Goal: Information Seeking & Learning: Learn about a topic

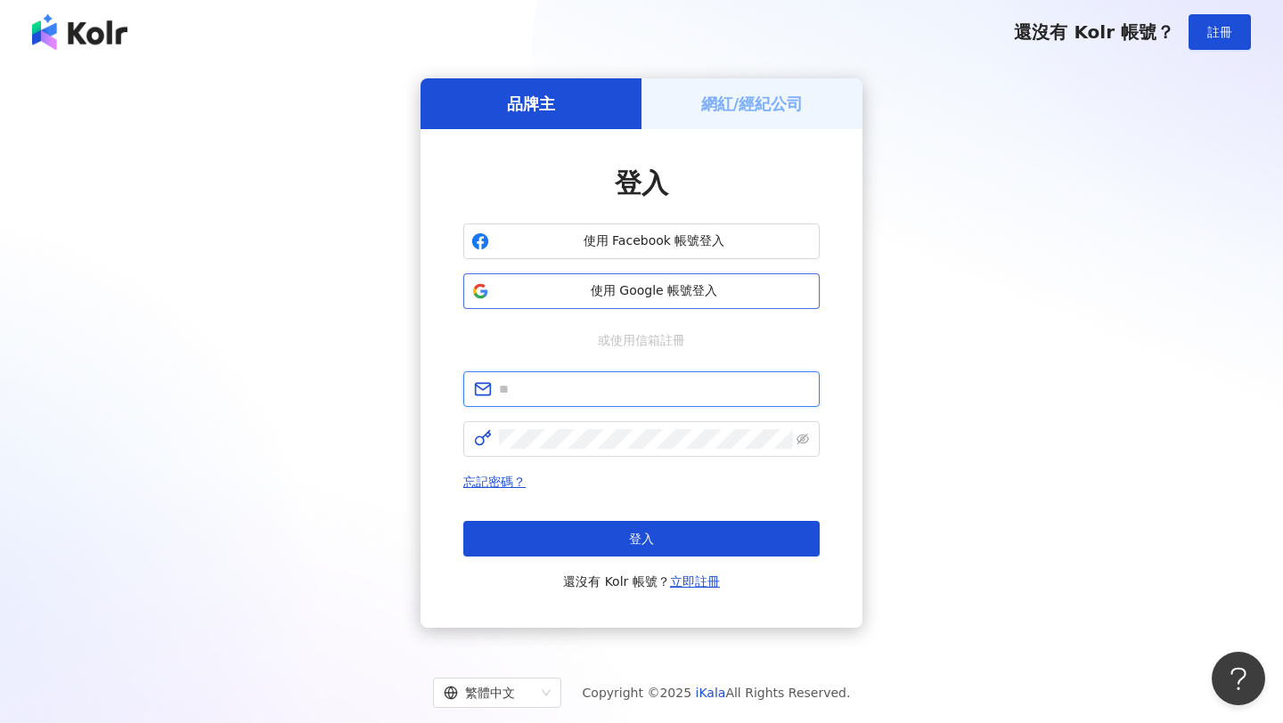
type input "**********"
click at [655, 286] on span "使用 Google 帳號登入" at bounding box center [653, 291] width 315 height 18
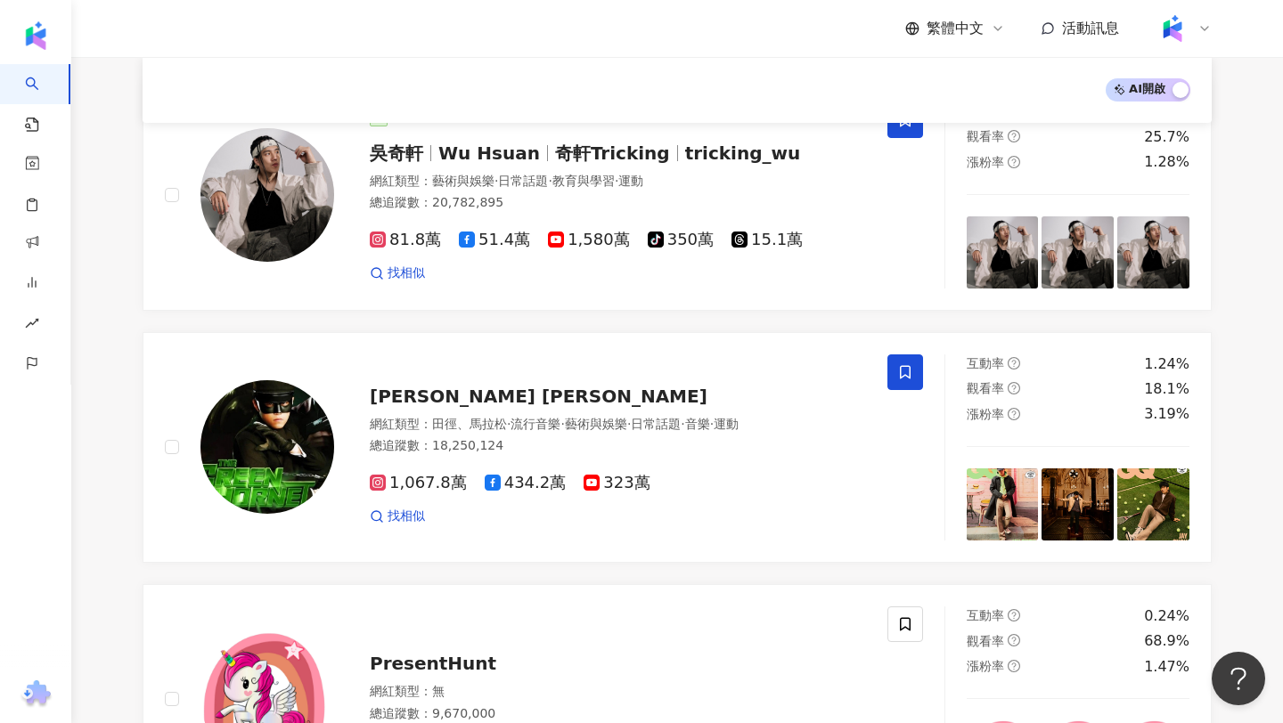
scroll to position [206, 0]
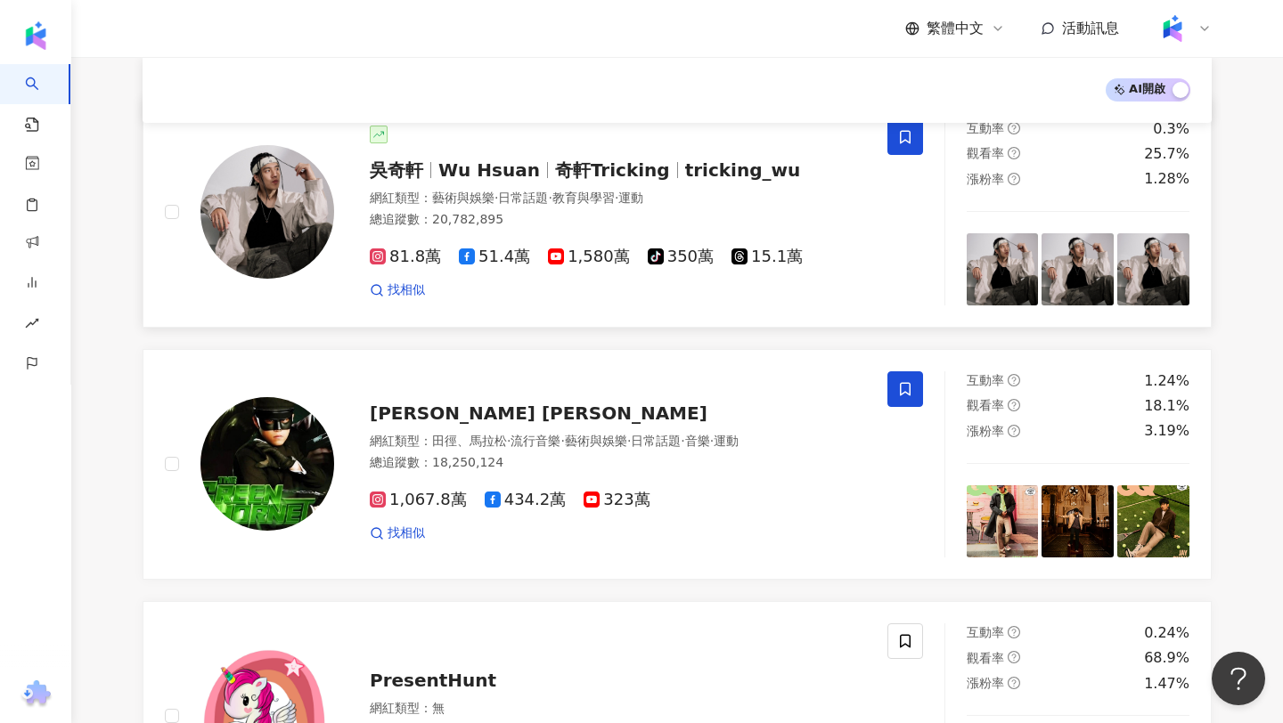
click at [798, 193] on div "網紅類型 ： 藝術與娛樂 · 日常話題 · 教育與學習 · 運動" at bounding box center [618, 199] width 496 height 18
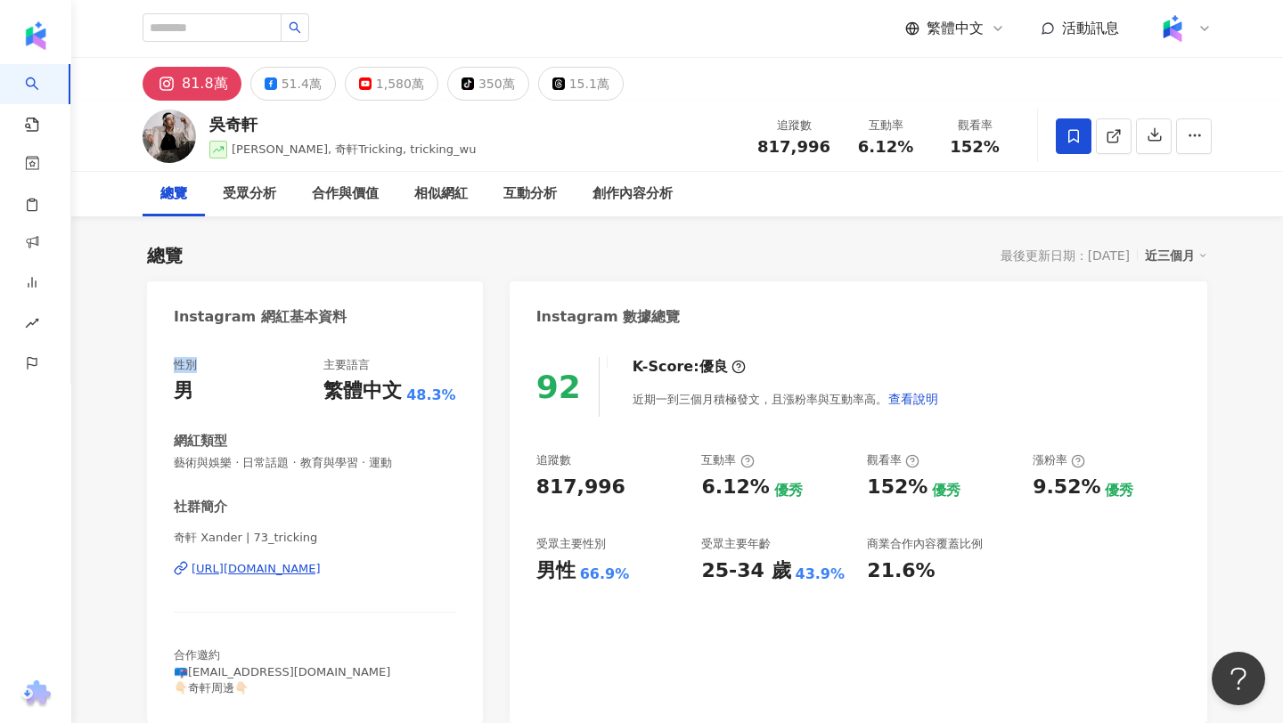
copy div "性別"
drag, startPoint x: 201, startPoint y: 365, endPoint x: 150, endPoint y: 365, distance: 51.7
click at [150, 365] on div "性別 男 主要語言 繁體中文 48.3% 網紅類型 藝術與娛樂 · 日常話題 · 教育與學習 · 運動 社群簡介 奇軒 Xander | 73_trickin…" at bounding box center [315, 531] width 336 height 384
click at [986, 28] on div "繁體中文" at bounding box center [955, 29] width 100 height 20
click at [962, 114] on div "English" at bounding box center [963, 116] width 89 height 31
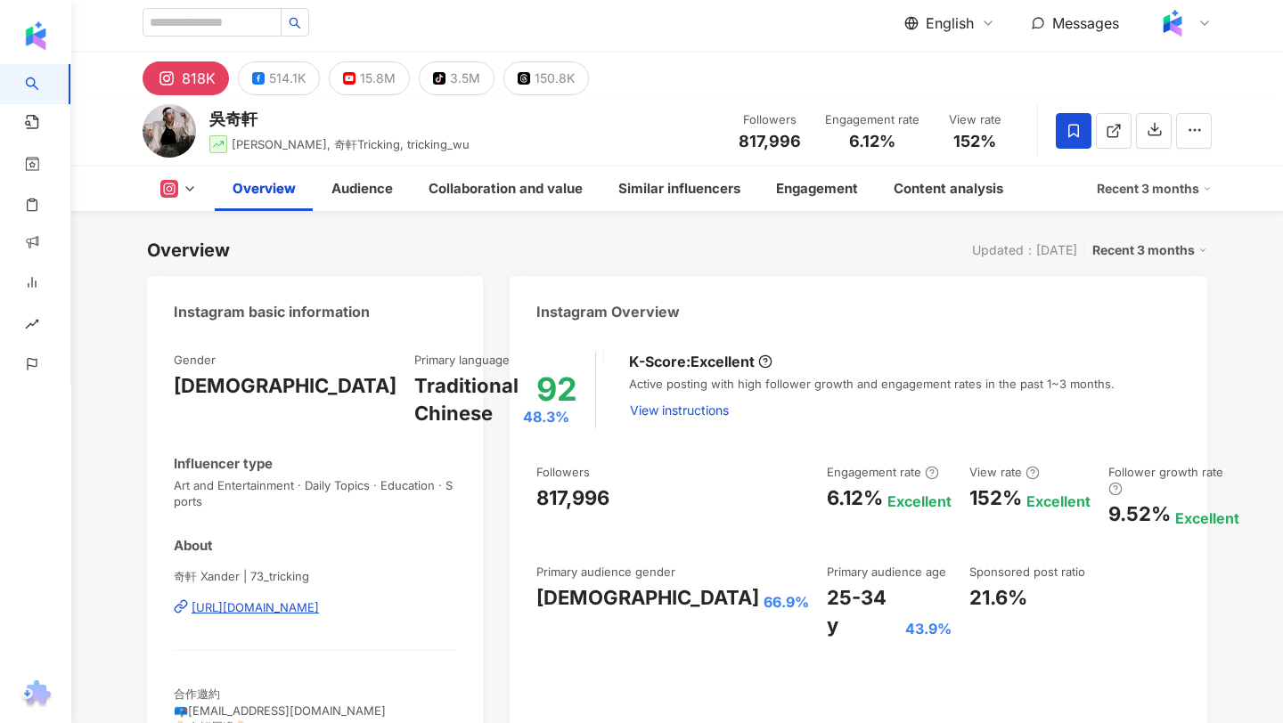
scroll to position [2, 0]
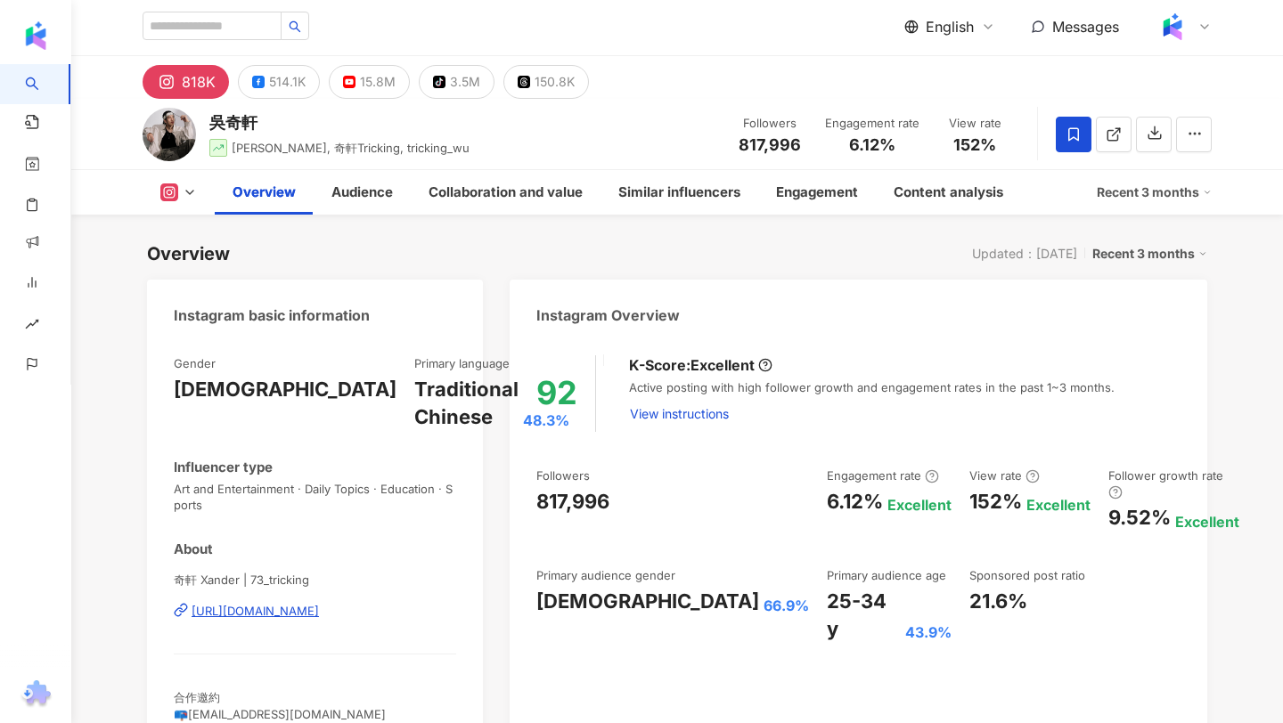
drag, startPoint x: 202, startPoint y: 363, endPoint x: 158, endPoint y: 363, distance: 44.5
click at [158, 363] on div "Gender [DEMOGRAPHIC_DATA] Primary language Traditional Chinese 48.3% Influencer…" at bounding box center [315, 552] width 336 height 428
copy div "Gender"
click at [414, 385] on div "Traditional Chinese" at bounding box center [466, 403] width 104 height 55
copy div "Primary language"
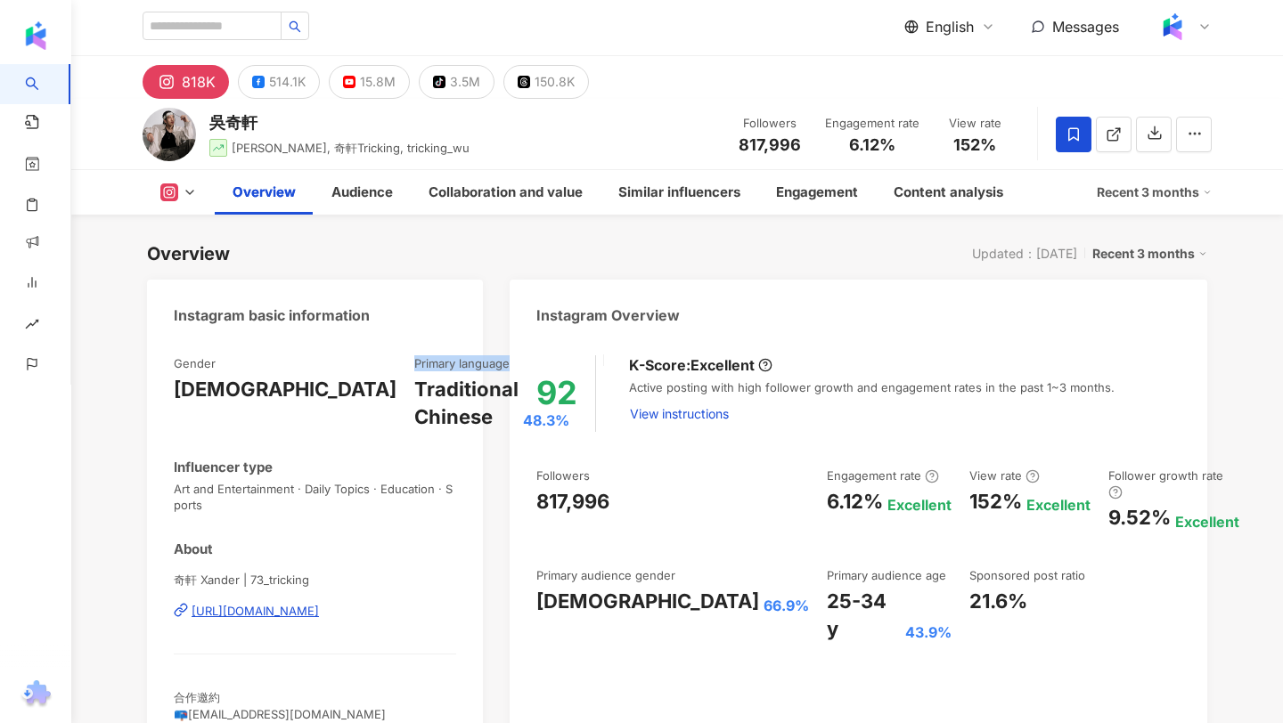
drag, startPoint x: 355, startPoint y: 364, endPoint x: 240, endPoint y: 363, distance: 115.8
click at [414, 363] on div "Primary language" at bounding box center [491, 363] width 155 height 16
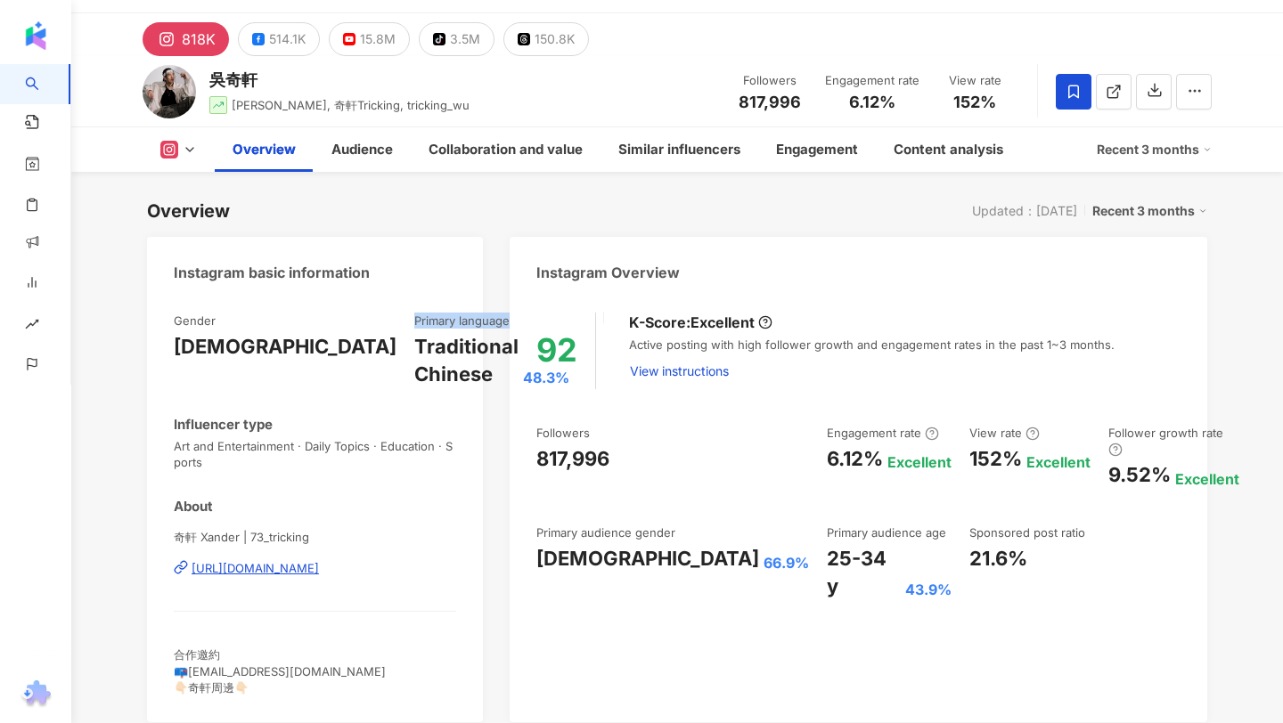
scroll to position [45, 0]
click at [251, 413] on div "Gender [DEMOGRAPHIC_DATA] Primary language Traditional Chinese 48.3% Influencer…" at bounding box center [315, 503] width 282 height 383
drag, startPoint x: 314, startPoint y: 424, endPoint x: 137, endPoint y: 415, distance: 177.5
copy div "Influencer type"
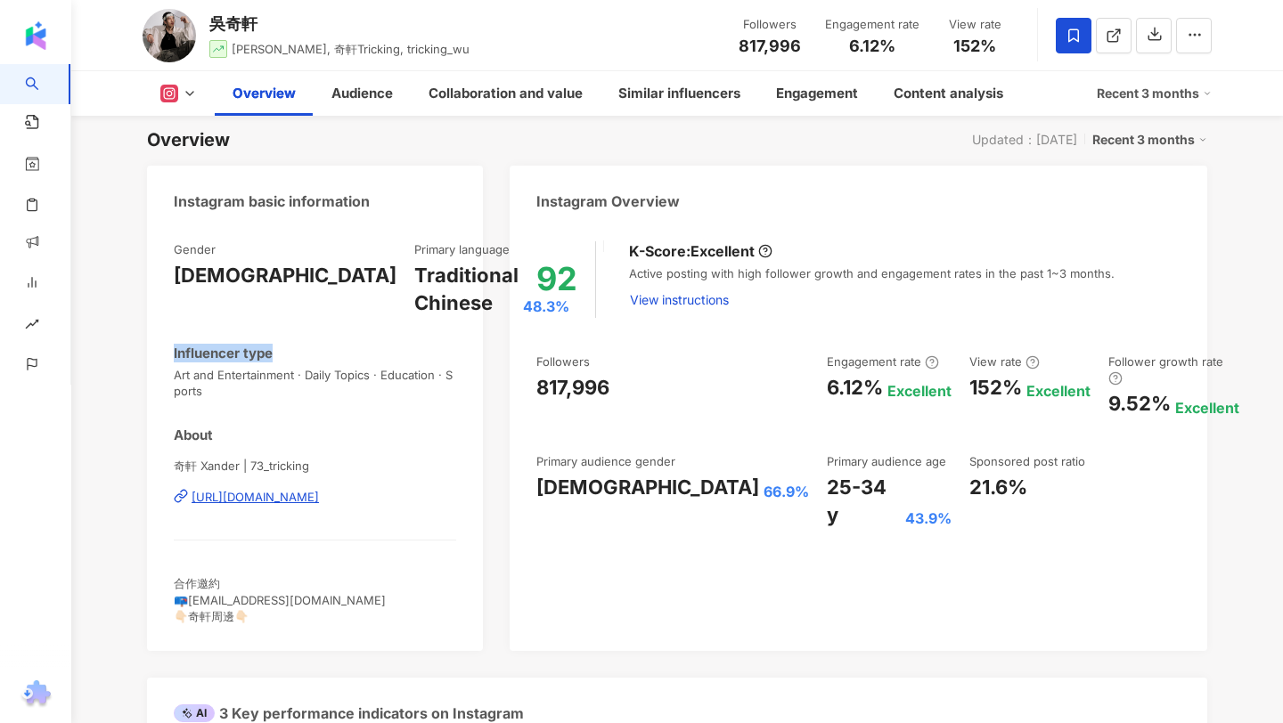
scroll to position [114, 0]
click at [403, 358] on div "Influencer type" at bounding box center [315, 355] width 282 height 19
drag, startPoint x: 328, startPoint y: 358, endPoint x: 142, endPoint y: 355, distance: 186.2
copy div "Influencer type"
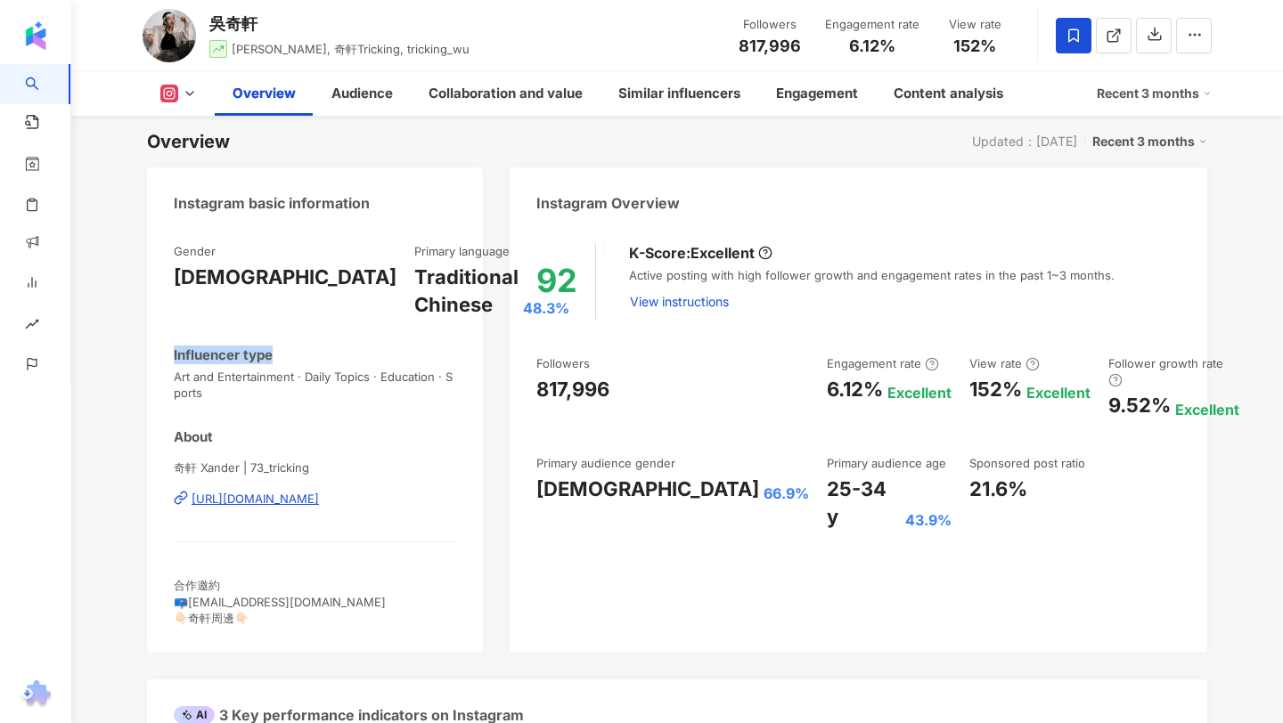
click at [295, 347] on div "Influencer type" at bounding box center [315, 355] width 282 height 19
drag, startPoint x: 223, startPoint y: 437, endPoint x: 149, endPoint y: 436, distance: 73.9
click at [149, 436] on div "Gender [DEMOGRAPHIC_DATA] Primary language Traditional Chinese 48.3% Influencer…" at bounding box center [315, 439] width 336 height 428
copy div "About"
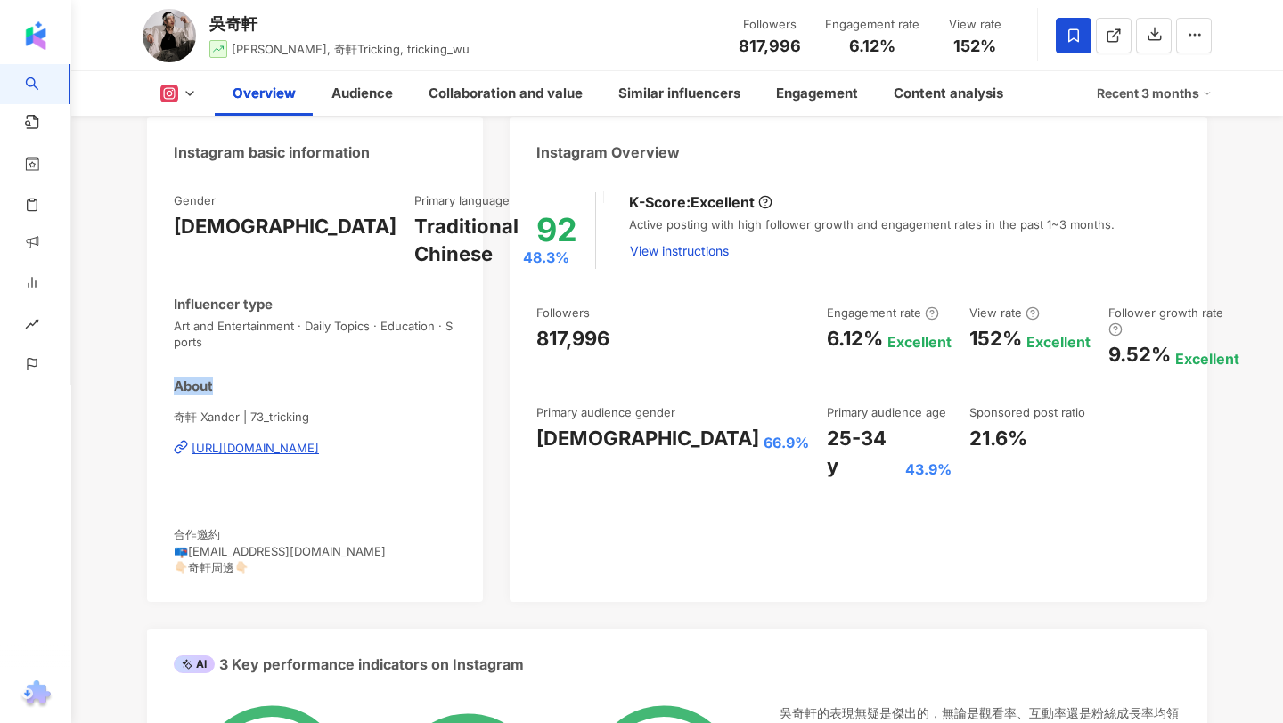
scroll to position [162, 0]
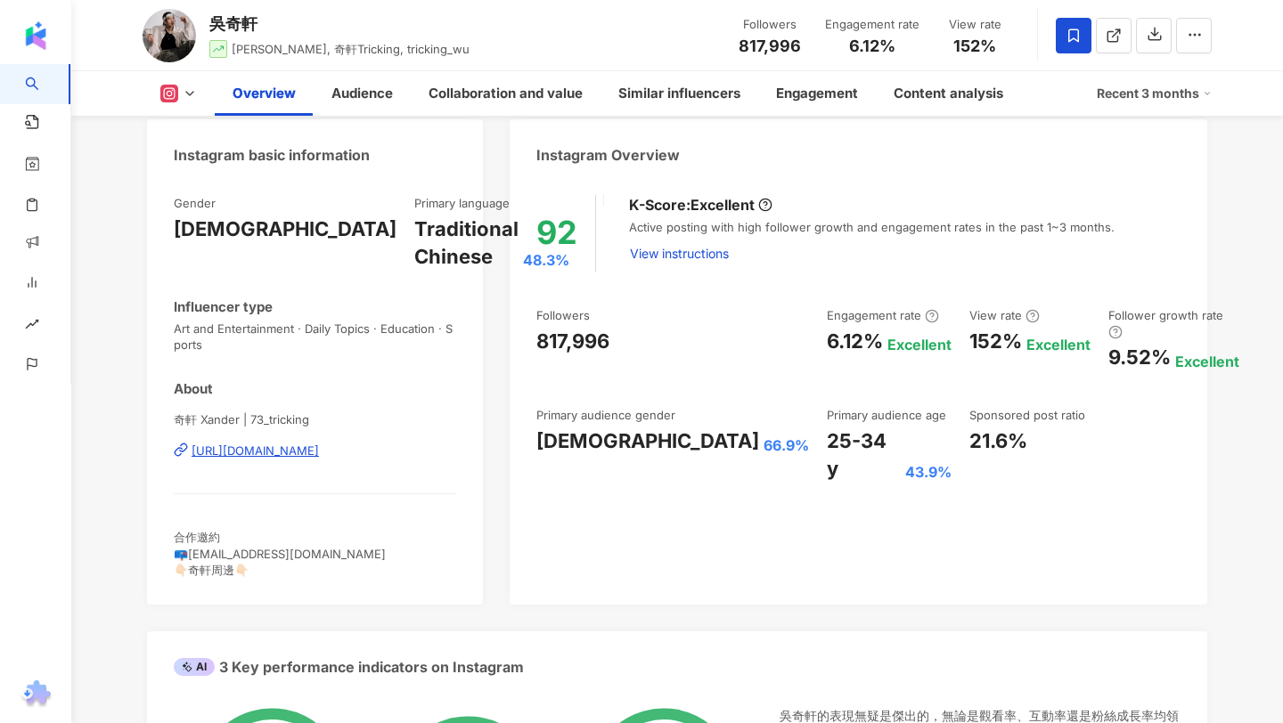
click at [717, 155] on div "Instagram Overview" at bounding box center [857, 148] width 697 height 58
drag, startPoint x: 753, startPoint y: 197, endPoint x: 646, endPoint y: 207, distance: 107.3
click at [646, 207] on div "K-Score : Excellent" at bounding box center [700, 205] width 143 height 20
click at [677, 196] on div "K-Score : Excellent" at bounding box center [700, 205] width 143 height 20
drag, startPoint x: 681, startPoint y: 203, endPoint x: 632, endPoint y: 203, distance: 49.9
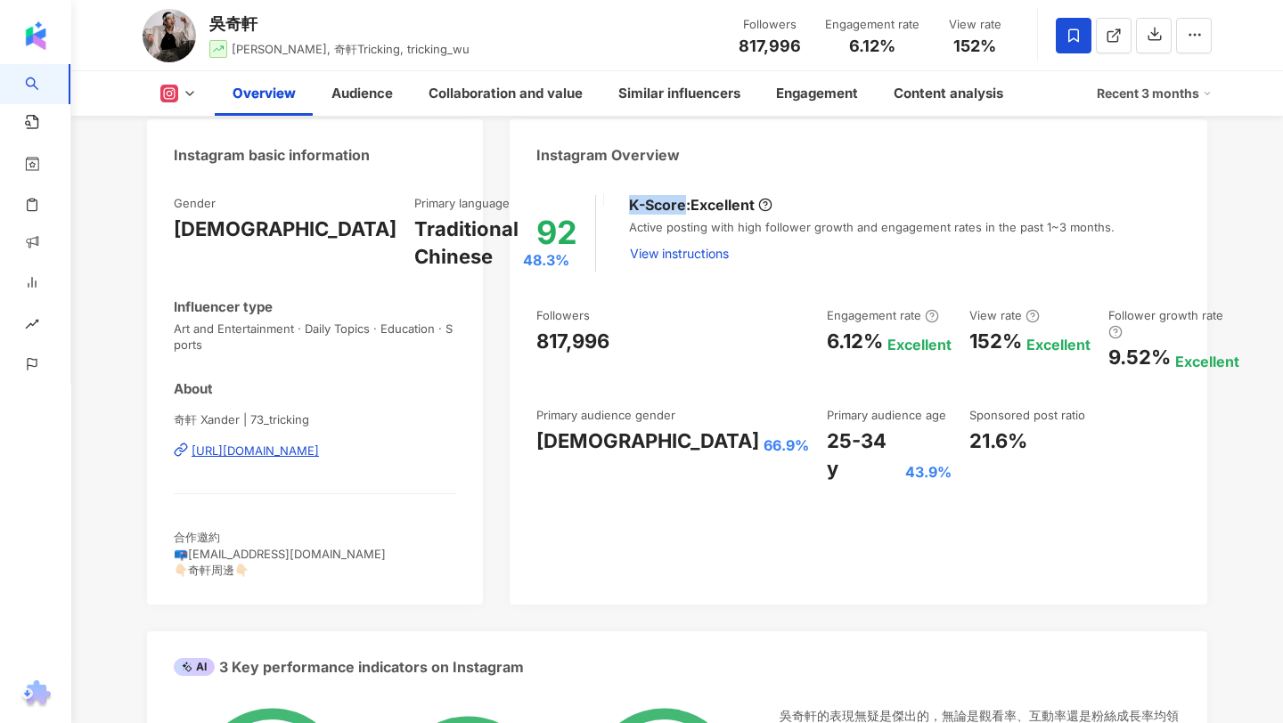
click at [632, 203] on div "K-Score : Excellent" at bounding box center [700, 205] width 143 height 20
copy div "K-Score"
click at [841, 298] on div "92 K-Score : Excellent Active posting with high follower growth and engagement …" at bounding box center [857, 391] width 697 height 428
drag, startPoint x: 623, startPoint y: 314, endPoint x: 508, endPoint y: 313, distance: 114.9
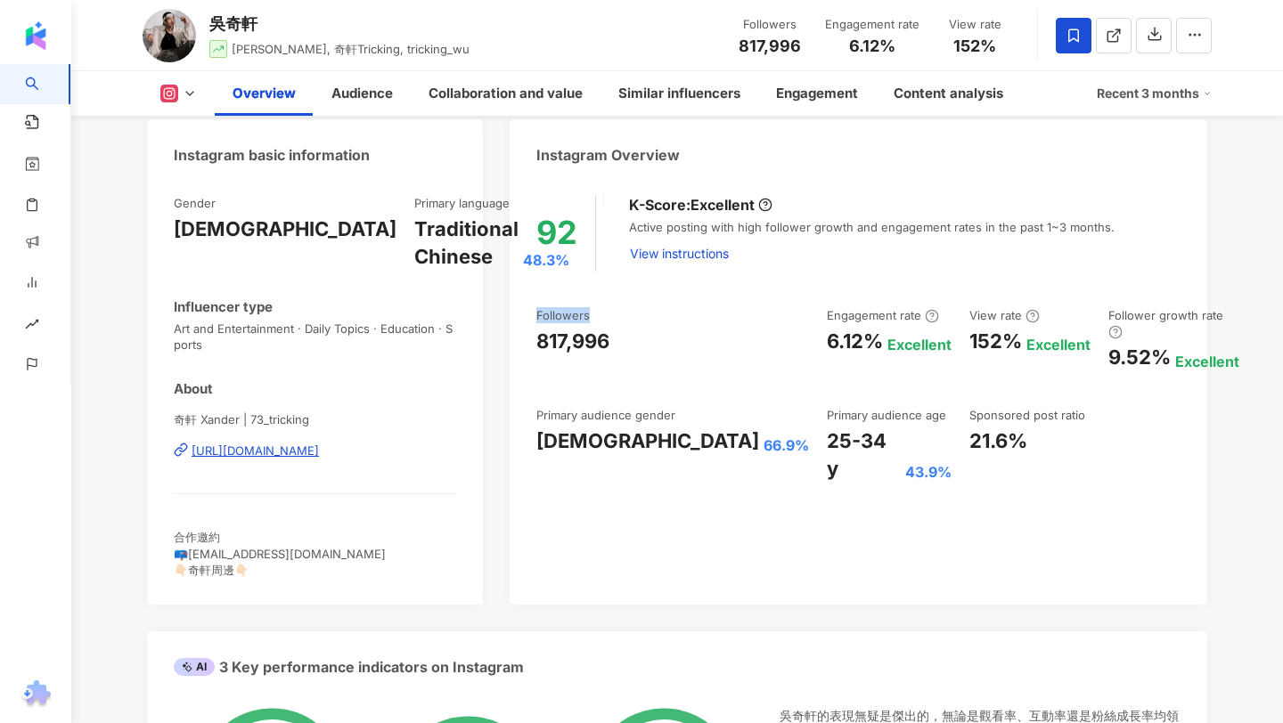
copy div "Followers"
click at [827, 312] on div "Engagement rate" at bounding box center [883, 315] width 112 height 16
copy div "Engagement rate"
drag, startPoint x: 792, startPoint y: 312, endPoint x: 697, endPoint y: 310, distance: 95.3
click at [697, 310] on div "Followers 817,996 Engagement rate 6.12% Excellent View rate 152% Excellent Foll…" at bounding box center [858, 394] width 644 height 175
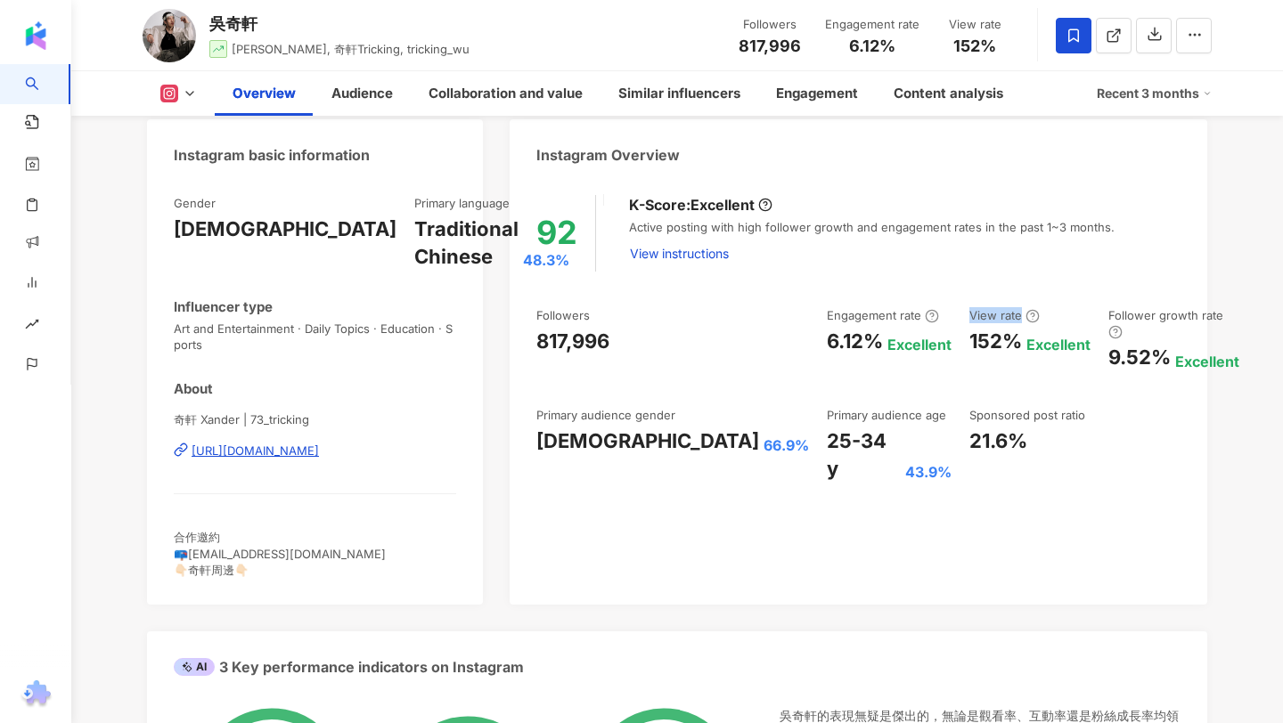
drag, startPoint x: 917, startPoint y: 309, endPoint x: 869, endPoint y: 313, distance: 48.2
click at [969, 313] on div "View rate" at bounding box center [1004, 315] width 70 height 16
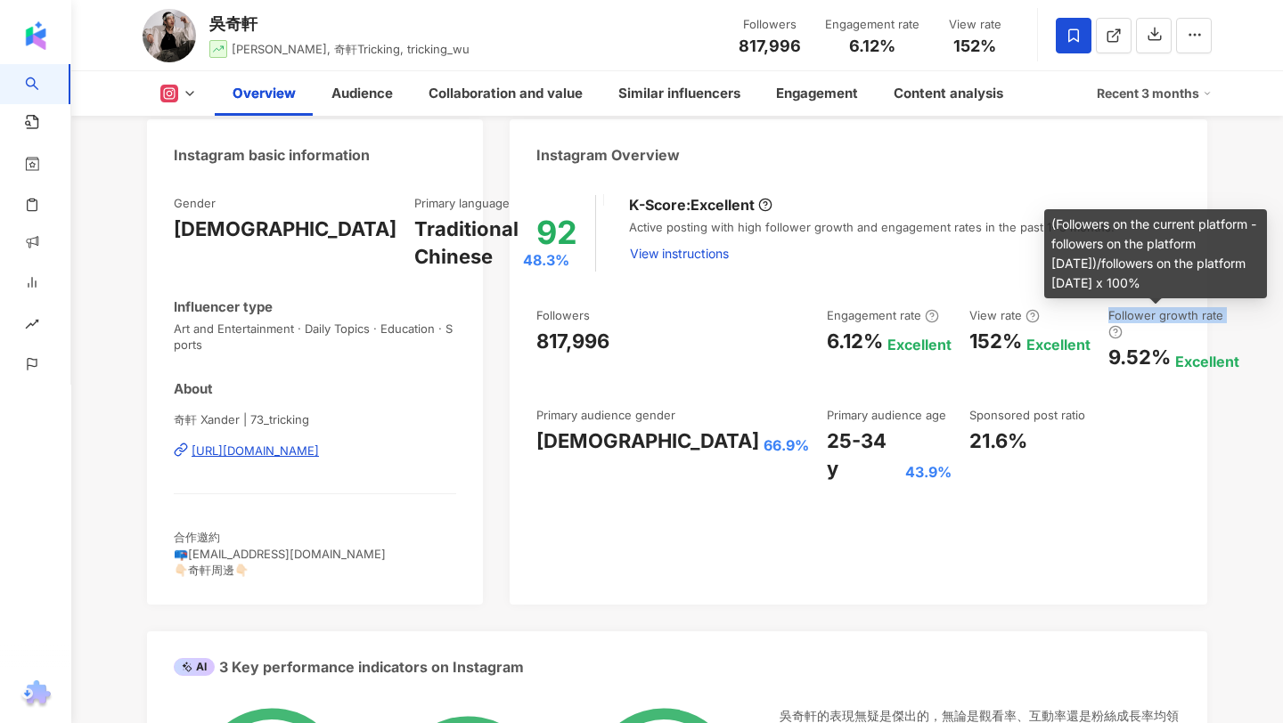
drag, startPoint x: 1033, startPoint y: 314, endPoint x: 1147, endPoint y: 314, distance: 114.0
click at [1147, 314] on div "Follower growth rate" at bounding box center [1173, 323] width 131 height 33
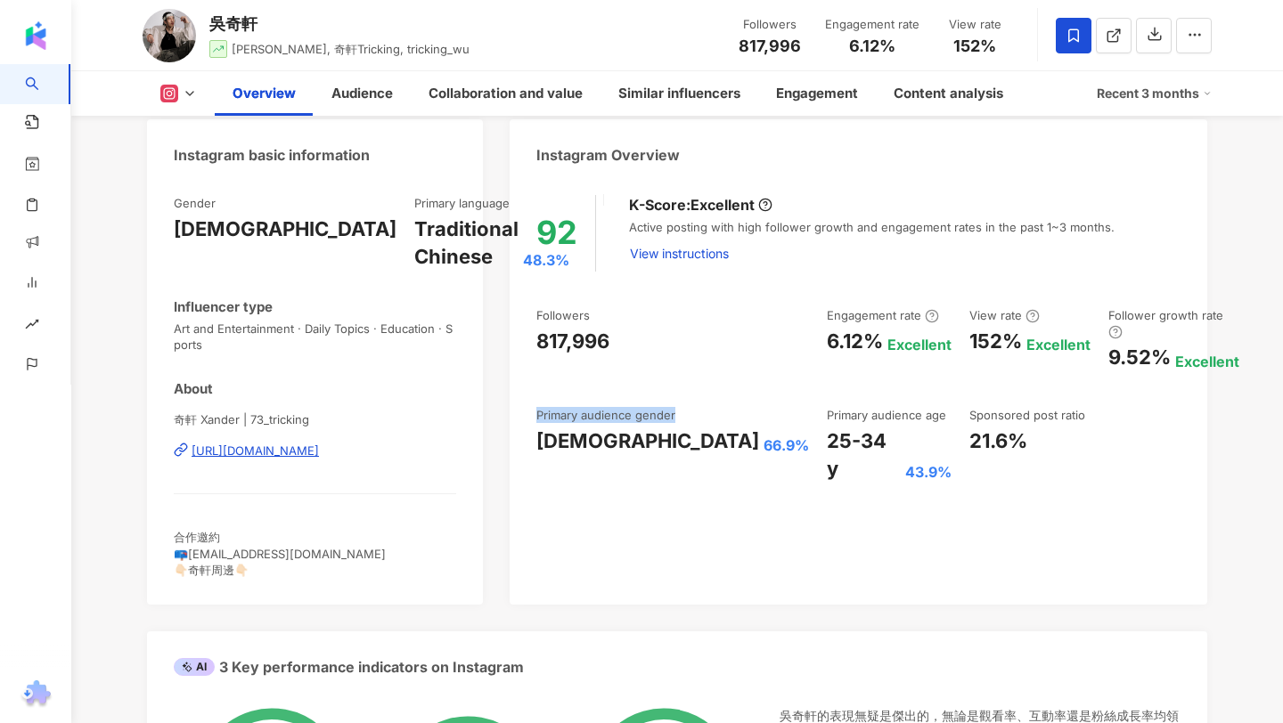
drag, startPoint x: 680, startPoint y: 399, endPoint x: 547, endPoint y: 379, distance: 134.3
click at [547, 379] on div "Followers 817,996 Engagement rate 6.12% Excellent View rate 152% Excellent Foll…" at bounding box center [858, 394] width 644 height 175
drag, startPoint x: 824, startPoint y: 395, endPoint x: 695, endPoint y: 391, distance: 129.2
click at [695, 391] on div "Followers 817,996 Engagement rate 6.12% Excellent View rate 152% Excellent Foll…" at bounding box center [858, 394] width 644 height 175
drag, startPoint x: 988, startPoint y: 390, endPoint x: 837, endPoint y: 387, distance: 150.6
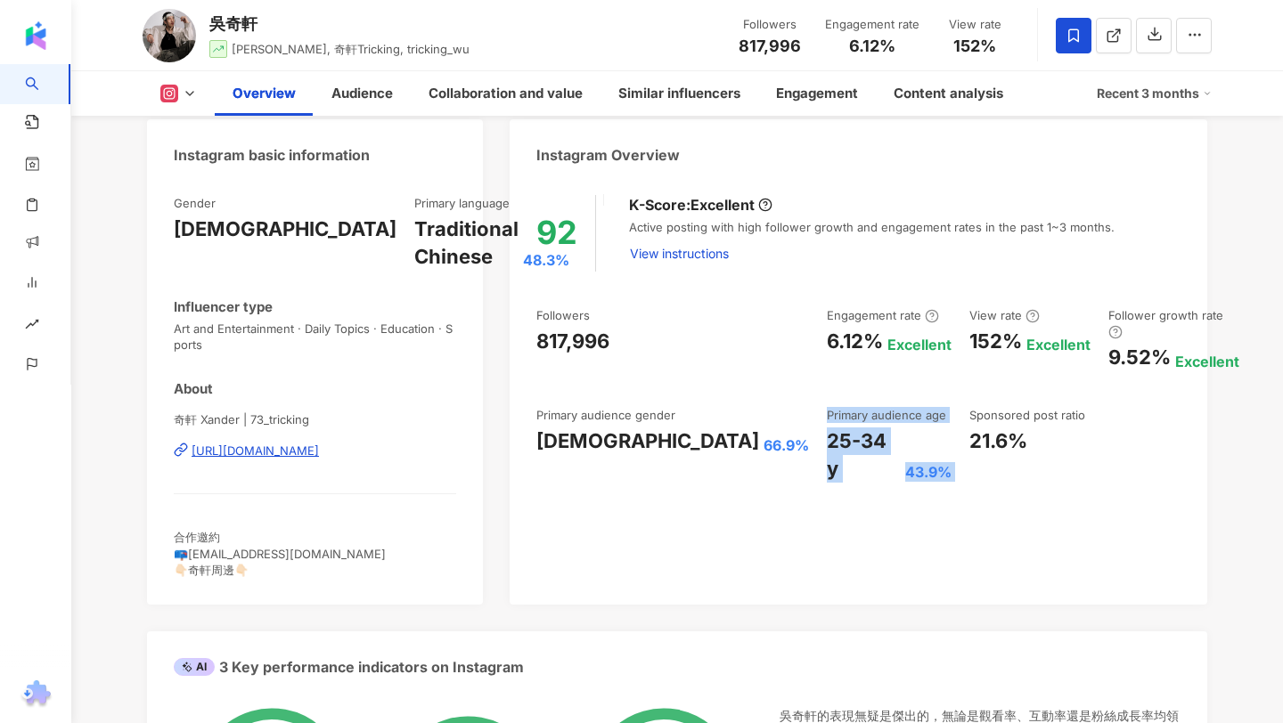
click at [837, 387] on div "Followers 817,996 Engagement rate 6.12% Excellent View rate 152% Excellent Foll…" at bounding box center [858, 394] width 644 height 175
click at [1020, 387] on div "Followers 817,996 Engagement rate 6.12% Excellent View rate 152% Excellent Foll…" at bounding box center [858, 394] width 644 height 175
drag, startPoint x: 989, startPoint y: 403, endPoint x: 867, endPoint y: 397, distance: 122.2
click at [969, 407] on div "Sponsored post ratio" at bounding box center [1029, 415] width 121 height 16
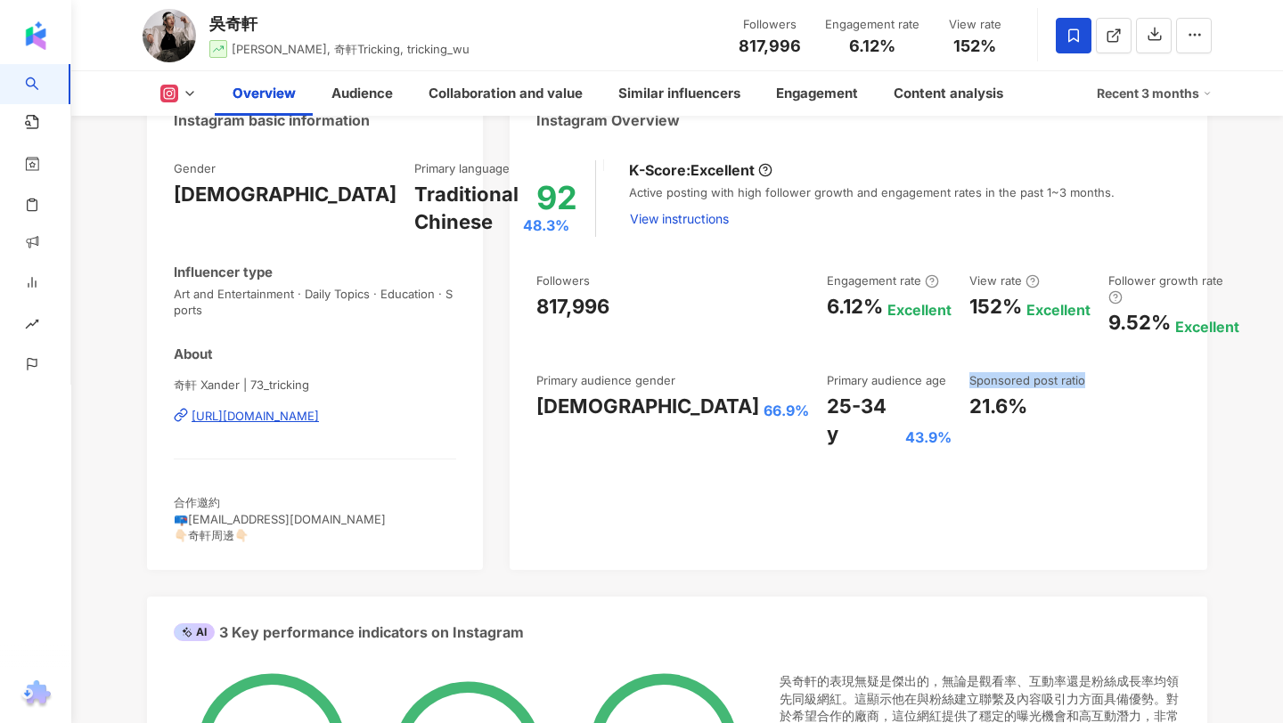
scroll to position [194, 0]
